Goal: Transaction & Acquisition: Book appointment/travel/reservation

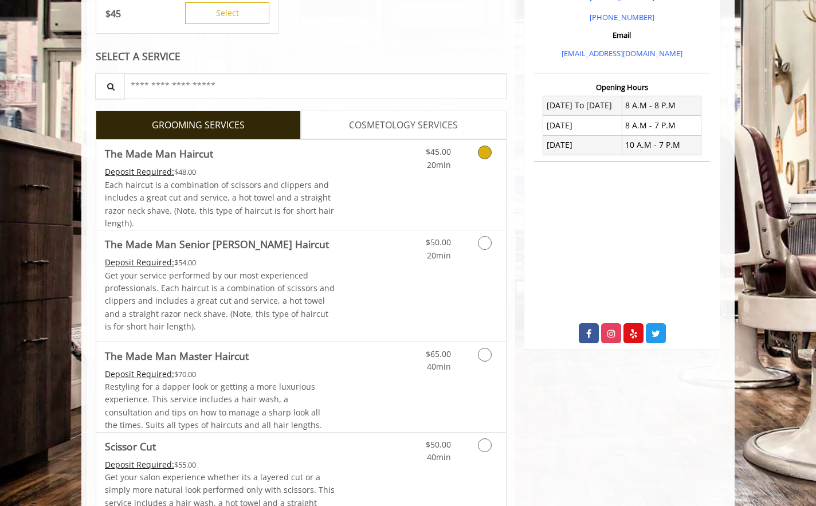
scroll to position [371, 0]
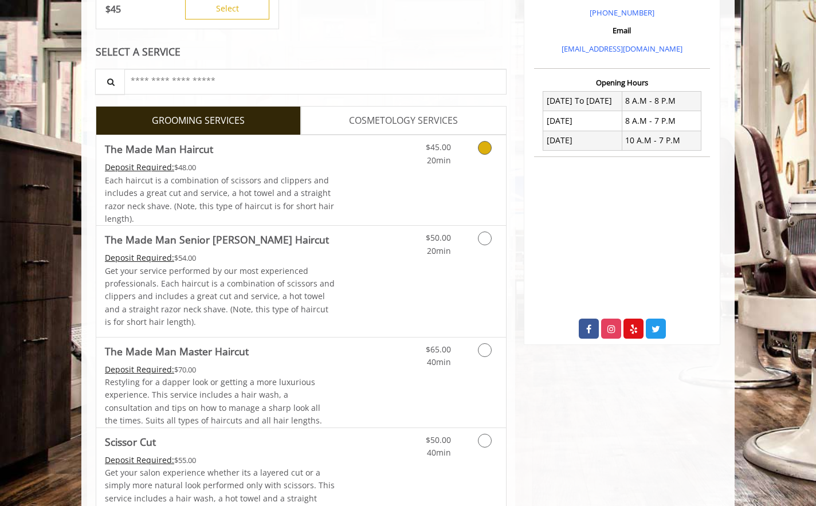
click at [304, 159] on link "The Made Man Haircut Deposit Required: $48.00 Each haircut is a combination of …" at bounding box center [220, 180] width 230 height 90
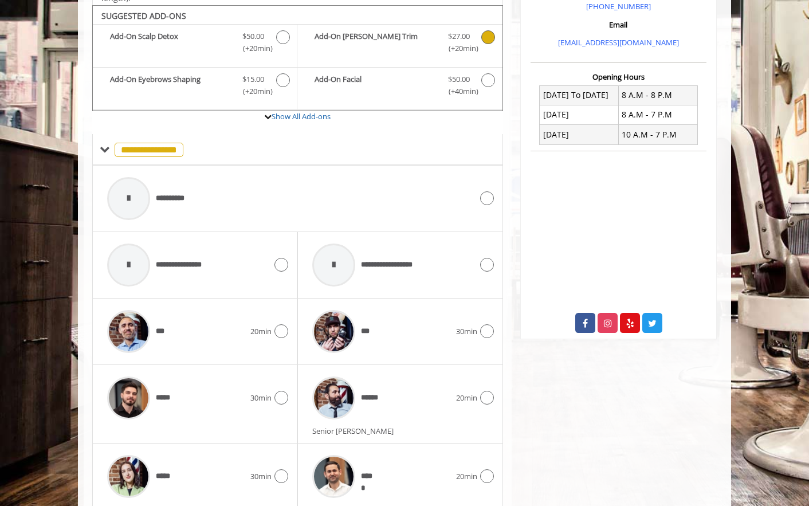
scroll to position [382, 0]
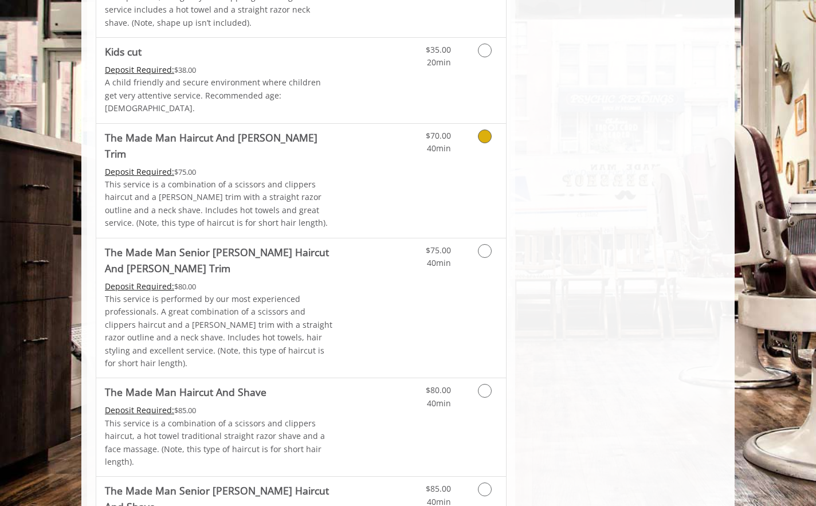
scroll to position [946, 0]
click at [250, 243] on Trim "The Made Man Senior [PERSON_NAME] Haircut And [PERSON_NAME] Trim" at bounding box center [220, 259] width 230 height 32
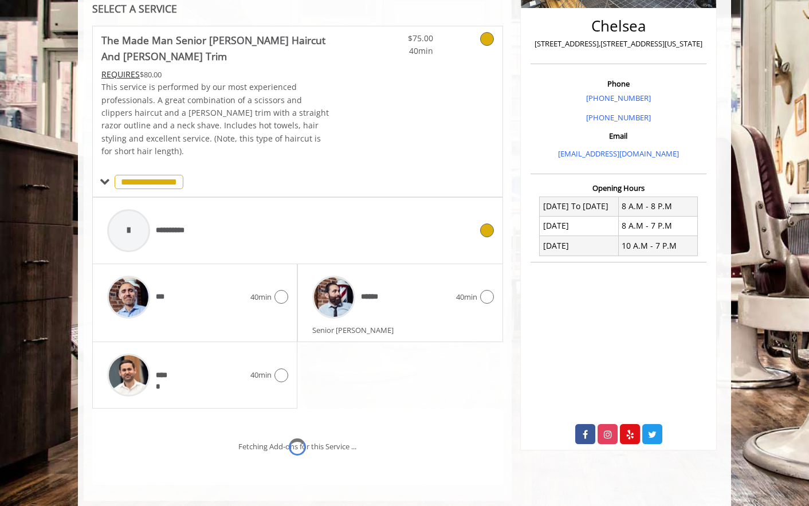
scroll to position [324, 0]
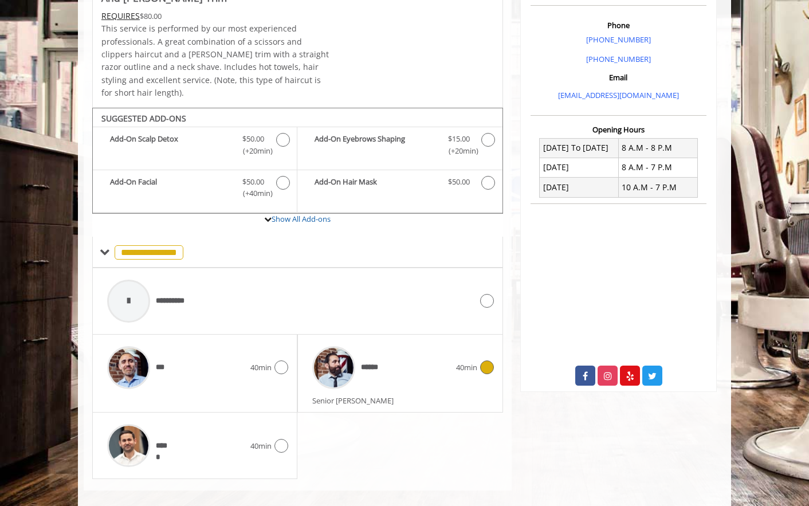
click at [381, 370] on span "******" at bounding box center [345, 367] width 77 height 54
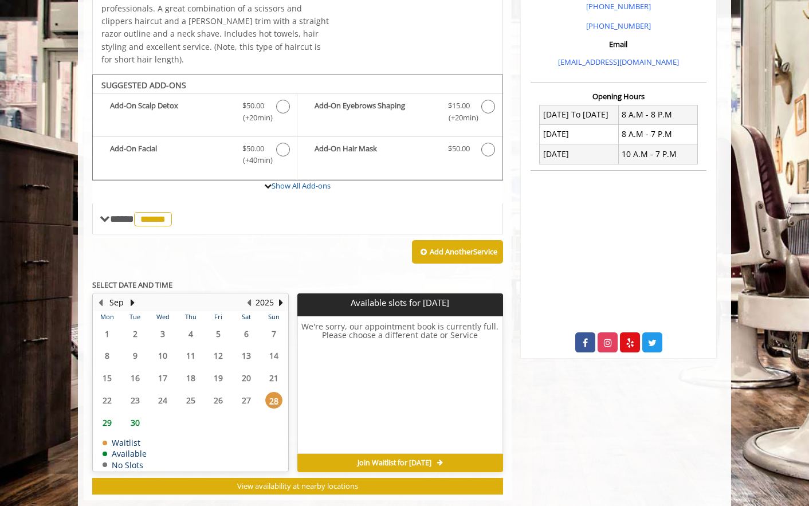
scroll to position [366, 0]
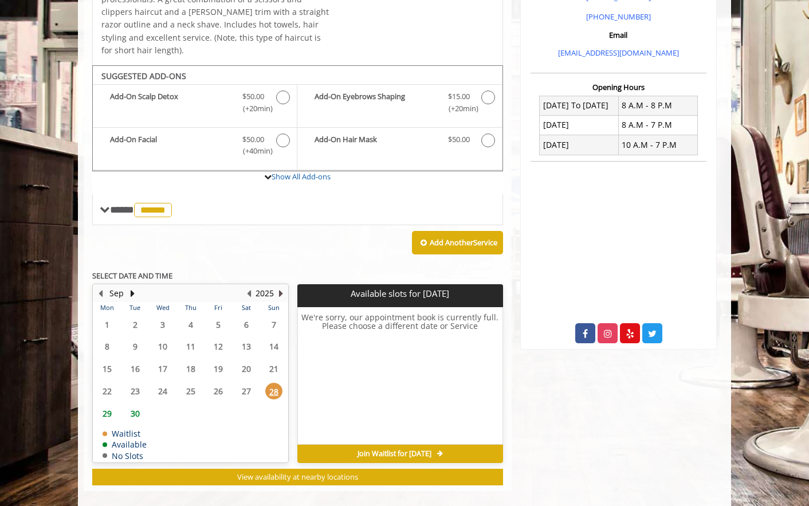
click at [281, 287] on button "Next Year" at bounding box center [280, 293] width 9 height 13
click at [248, 287] on button "Previous Year" at bounding box center [248, 293] width 9 height 13
click at [132, 287] on button "Next Month" at bounding box center [132, 293] width 9 height 13
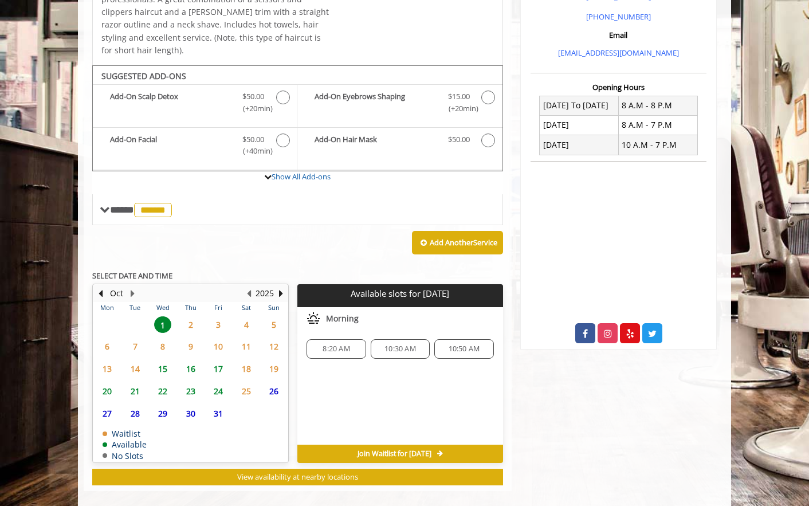
click at [171, 316] on span "1" at bounding box center [162, 324] width 17 height 17
click at [187, 316] on span "2" at bounding box center [190, 324] width 17 height 17
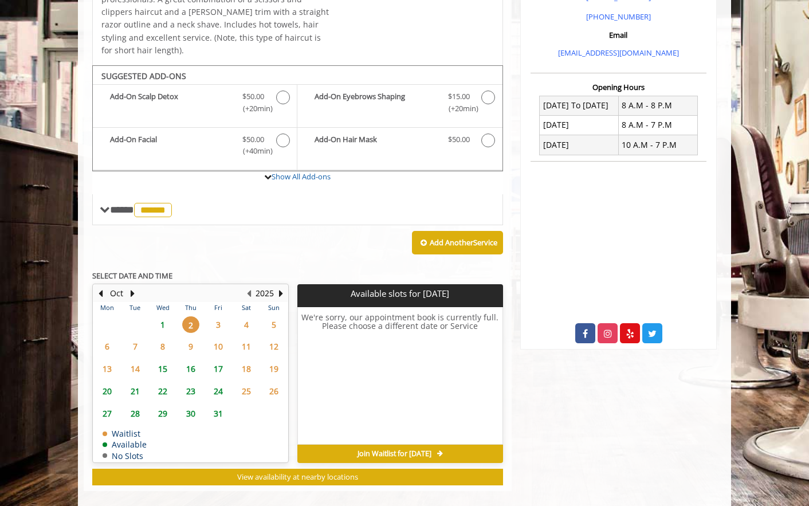
click at [217, 316] on span "3" at bounding box center [218, 324] width 17 height 17
click at [234, 316] on div "4" at bounding box center [245, 324] width 23 height 17
click at [166, 316] on span "1" at bounding box center [162, 324] width 17 height 17
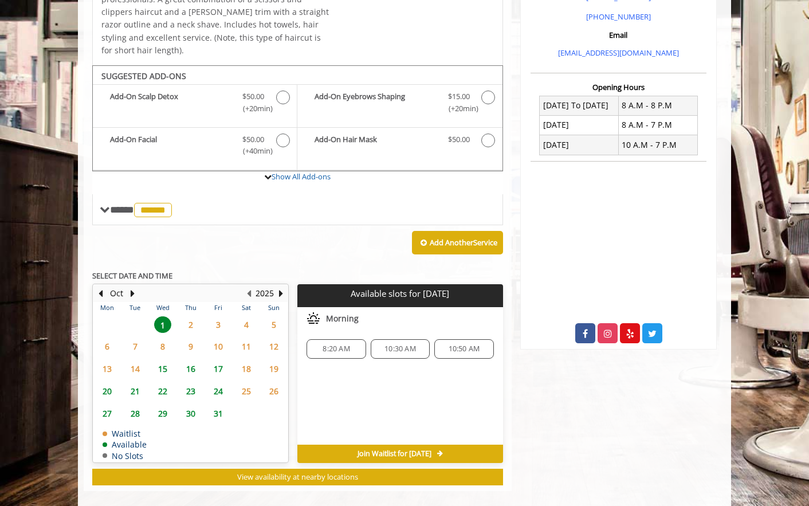
click at [329, 344] on span "8:20 AM" at bounding box center [336, 348] width 27 height 9
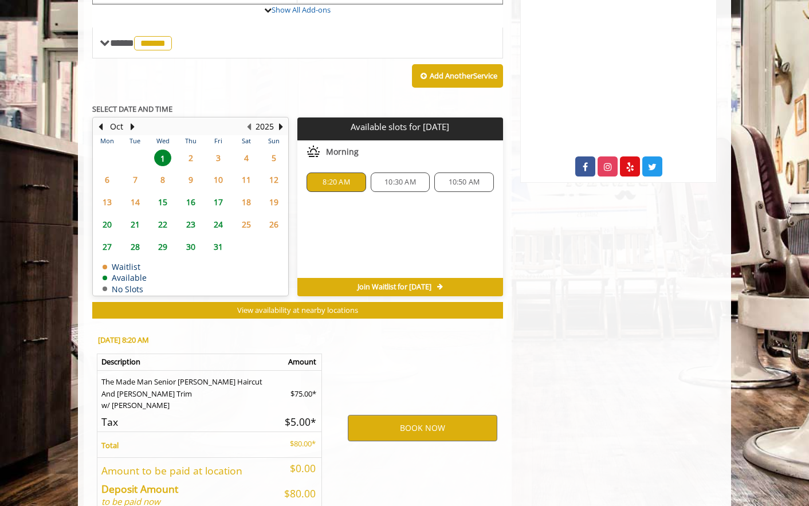
scroll to position [585, 0]
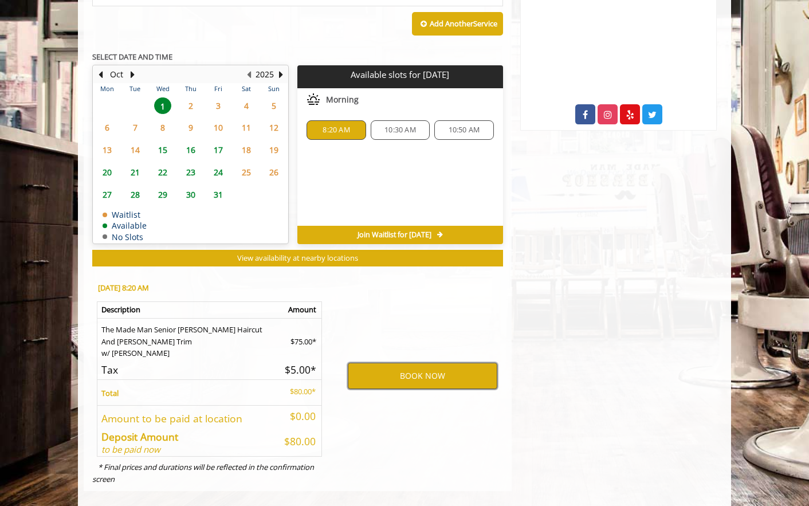
click at [393, 366] on button "BOOK NOW" at bounding box center [423, 376] width 150 height 26
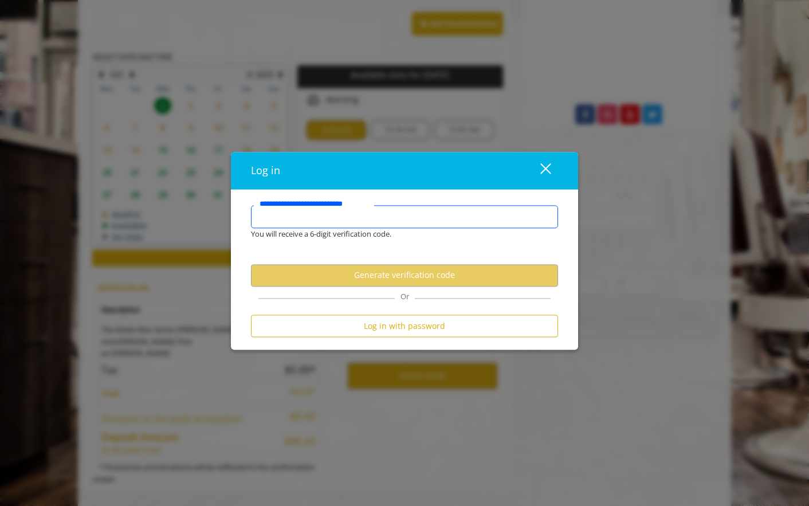
click at [348, 214] on input "**********" at bounding box center [404, 217] width 307 height 23
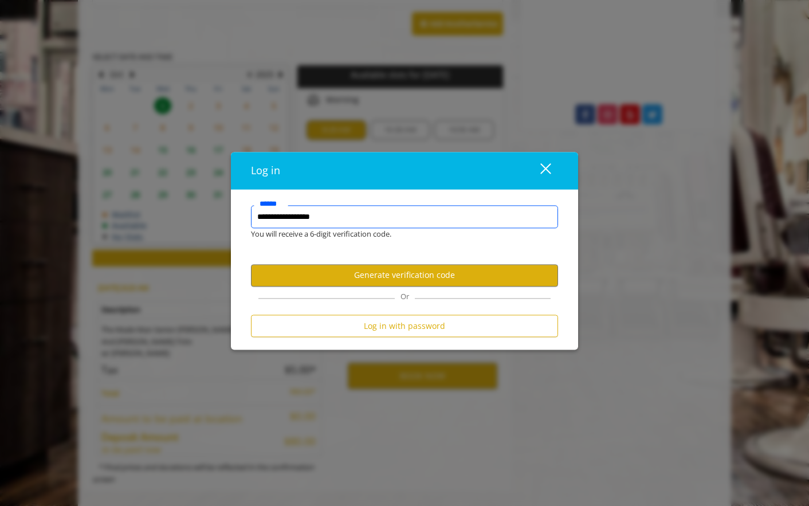
type input "**********"
click at [345, 287] on form "**********" at bounding box center [404, 275] width 307 height 138
click at [344, 279] on button "Generate verification code" at bounding box center [404, 275] width 307 height 22
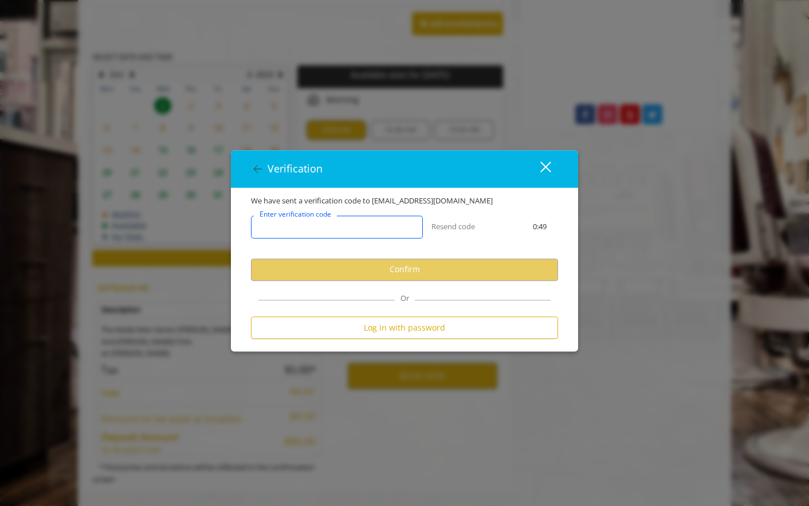
click at [360, 221] on input "Enter verification code" at bounding box center [337, 226] width 172 height 23
paste input "******"
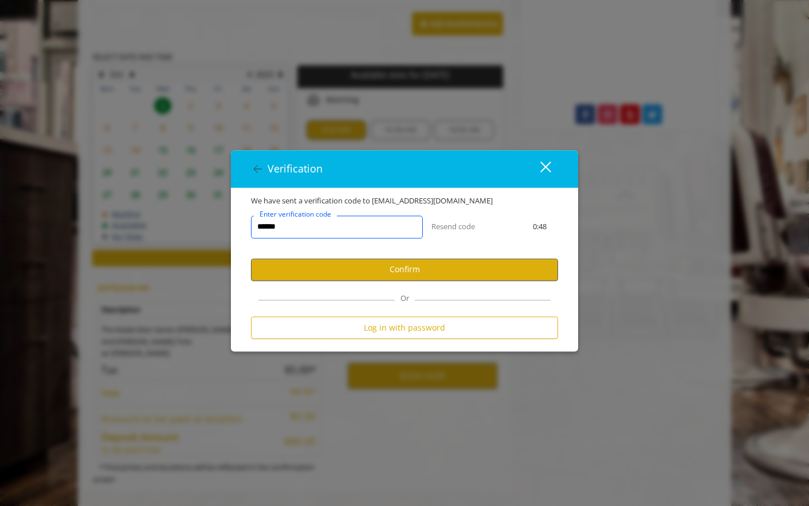
type input "******"
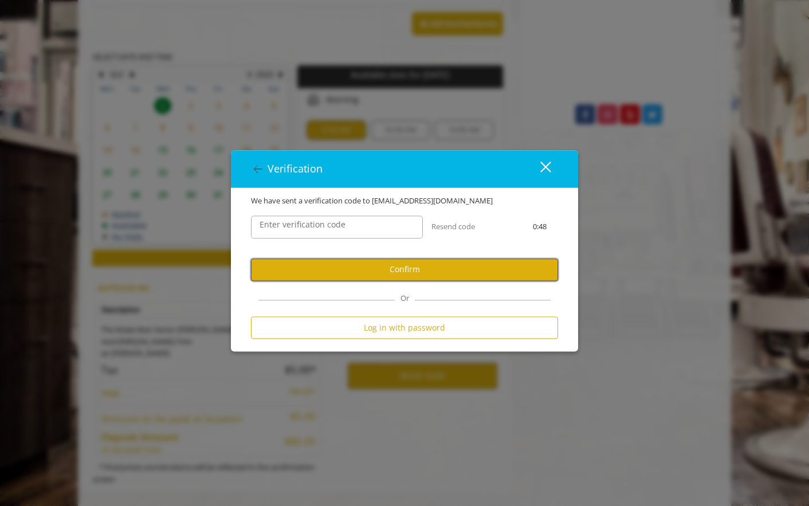
click at [344, 268] on button "Confirm" at bounding box center [404, 269] width 307 height 22
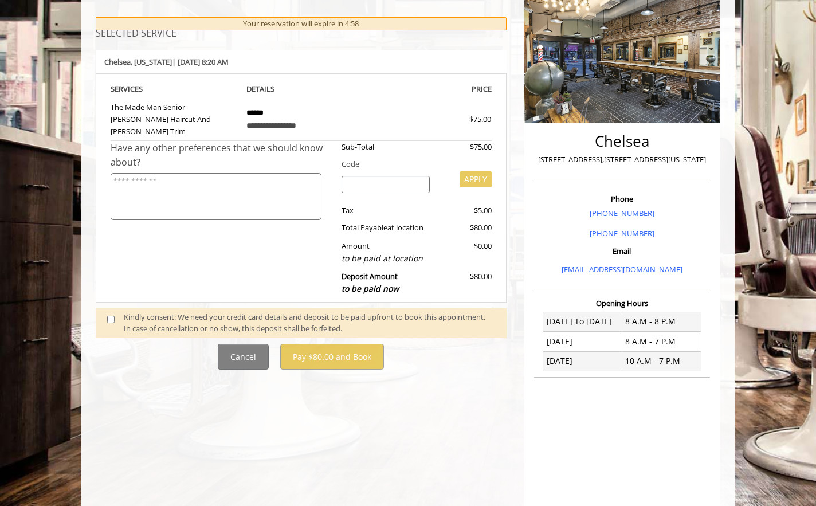
scroll to position [172, 0]
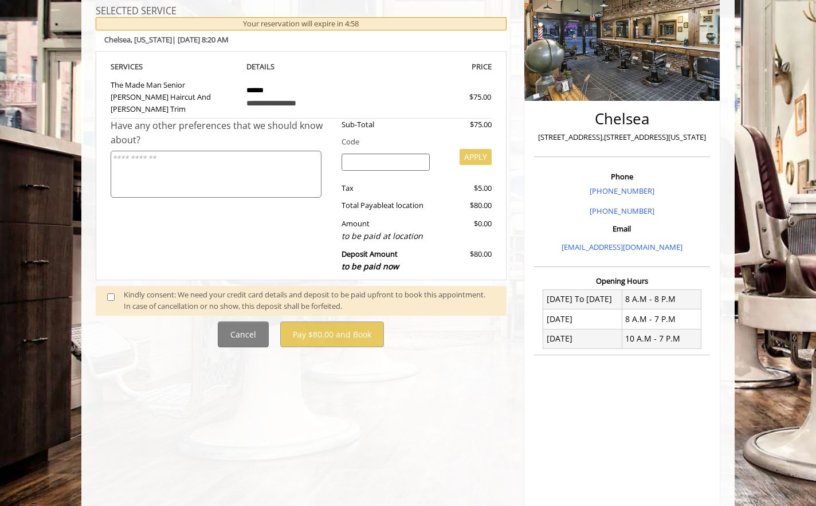
click at [110, 290] on span at bounding box center [116, 301] width 34 height 24
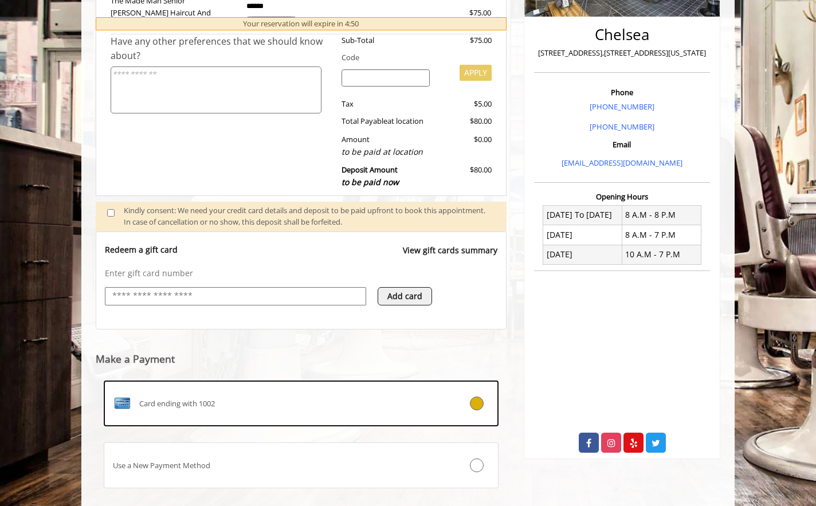
scroll to position [312, 0]
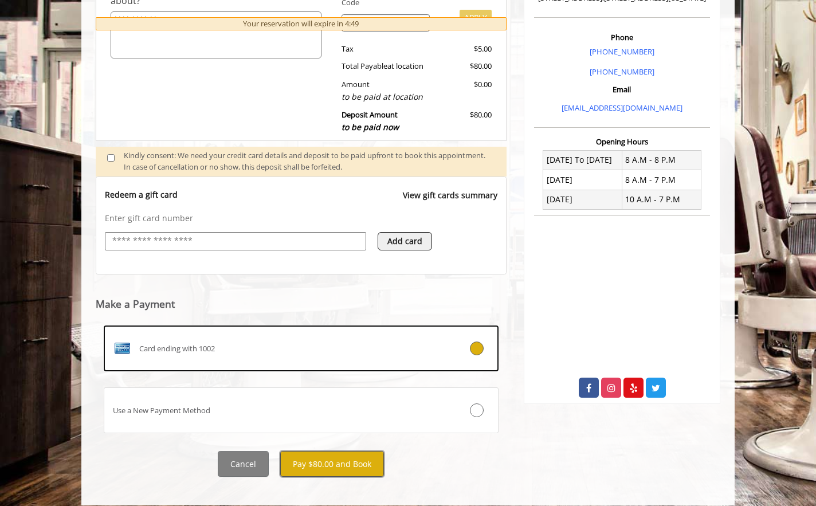
click at [328, 461] on button "Pay $80.00 and Book" at bounding box center [332, 464] width 104 height 26
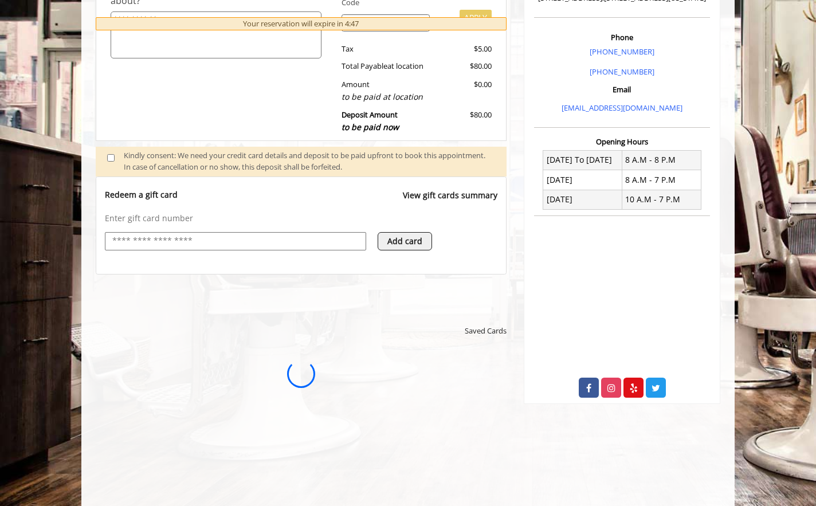
scroll to position [0, 0]
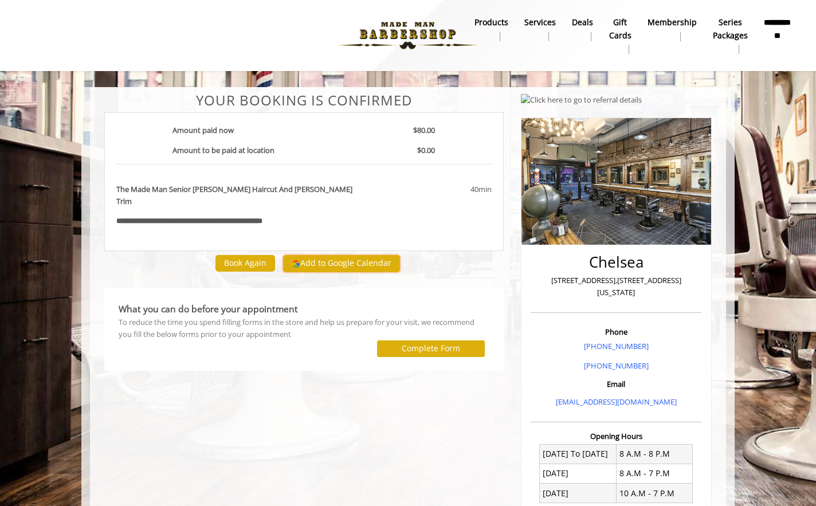
click at [346, 255] on button "Add to Google Calendar" at bounding box center [341, 263] width 117 height 17
